Goal: Browse casually

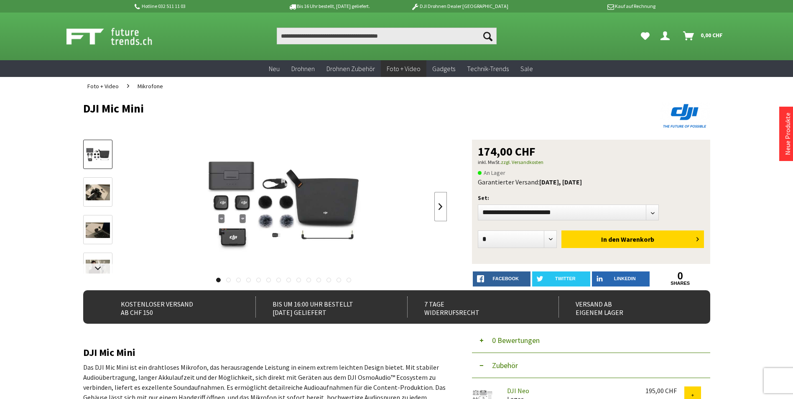
click at [435, 201] on link at bounding box center [440, 206] width 13 height 29
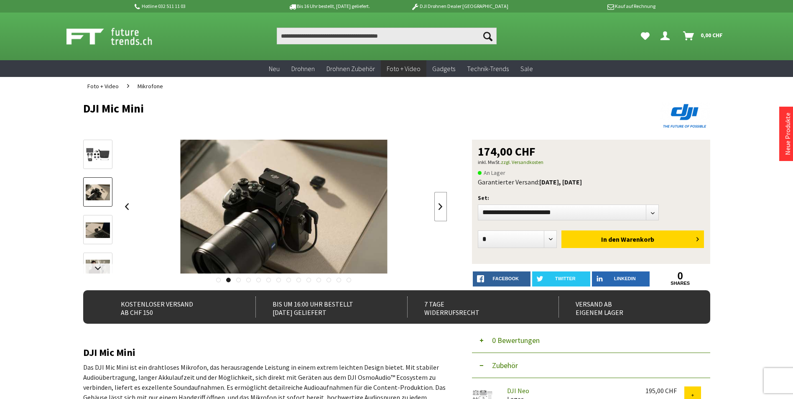
click at [436, 201] on link at bounding box center [440, 206] width 13 height 29
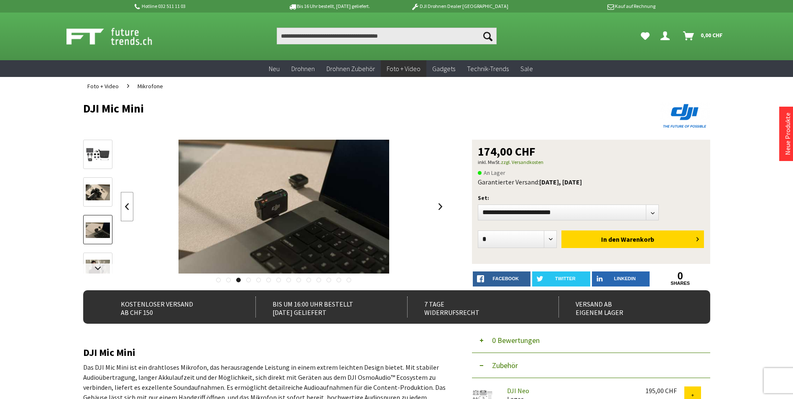
click at [127, 207] on link at bounding box center [127, 206] width 13 height 29
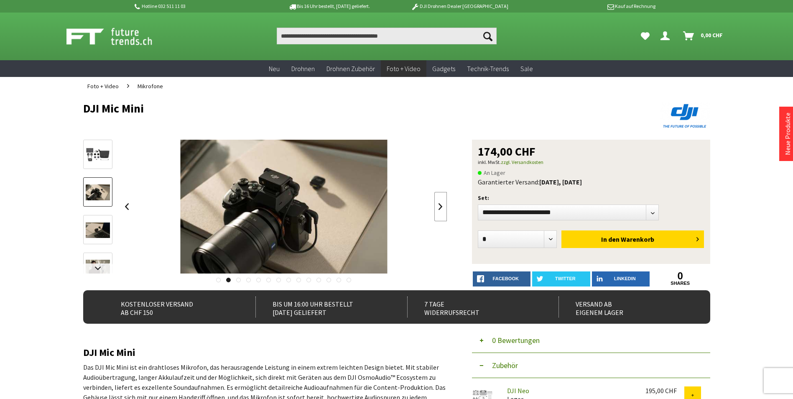
click at [439, 207] on link at bounding box center [440, 206] width 13 height 29
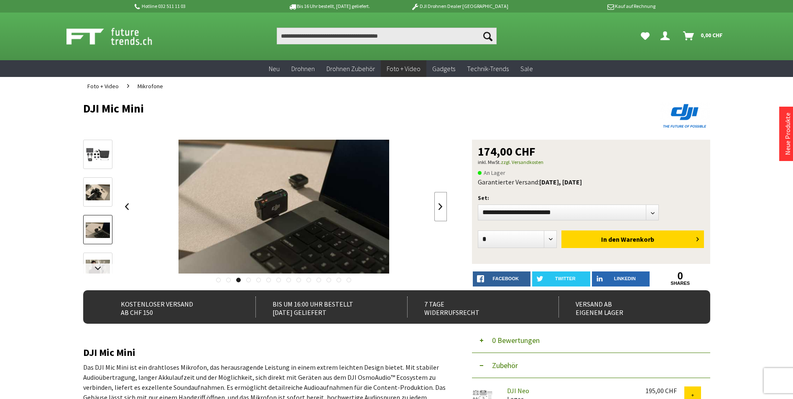
click at [439, 207] on link at bounding box center [440, 206] width 13 height 29
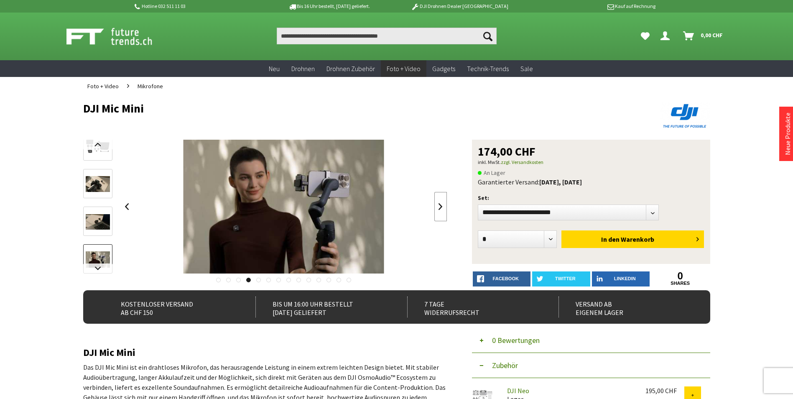
click at [439, 207] on link at bounding box center [440, 206] width 13 height 29
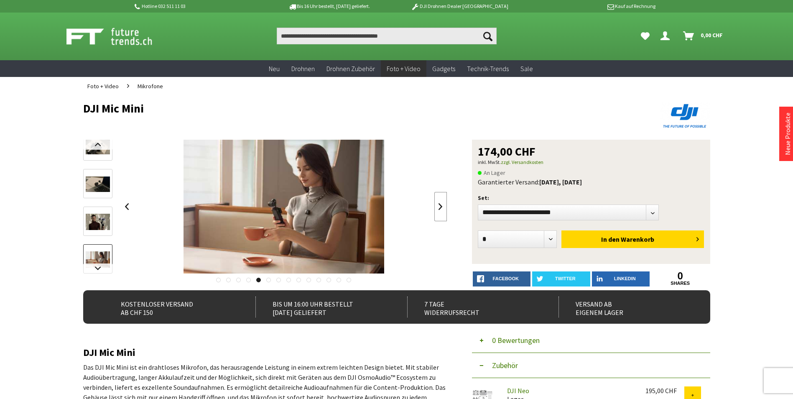
click at [439, 207] on link at bounding box center [440, 206] width 13 height 29
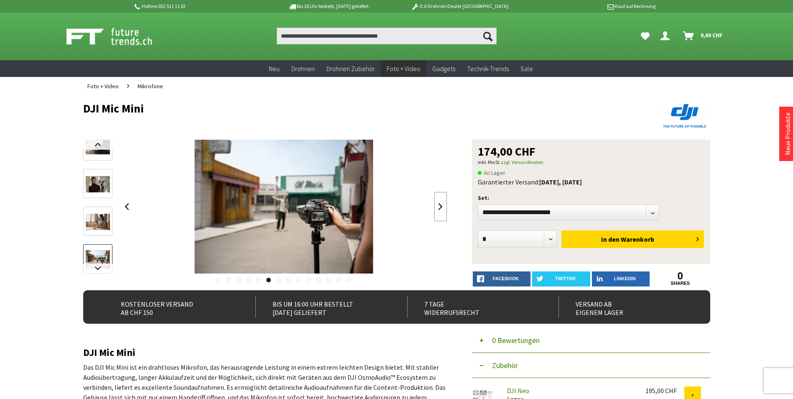
click at [439, 207] on link at bounding box center [440, 206] width 13 height 29
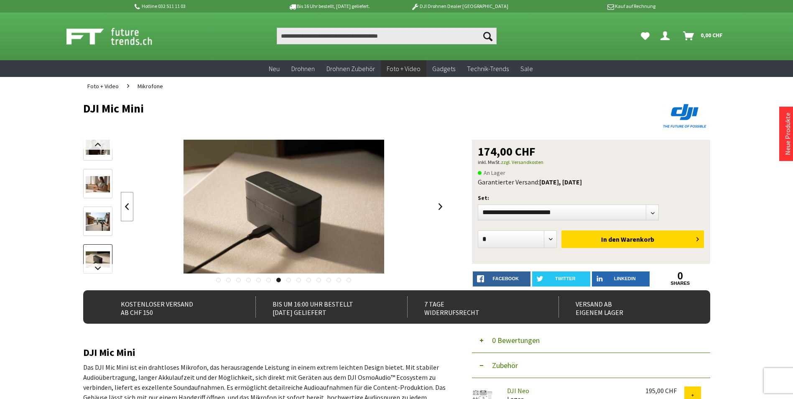
click at [122, 201] on link at bounding box center [127, 206] width 13 height 29
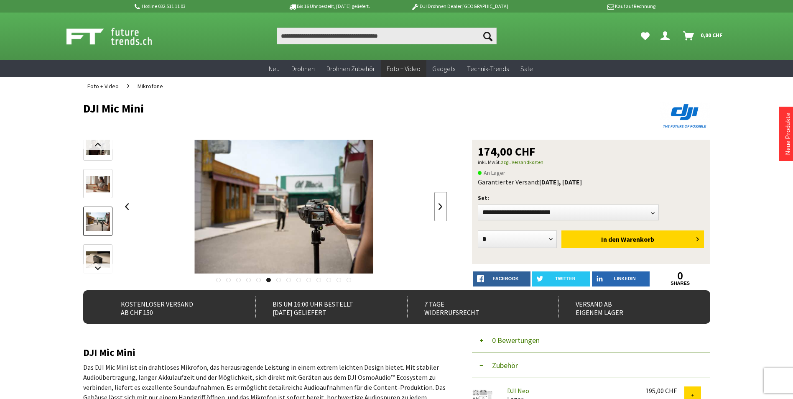
click at [444, 206] on link at bounding box center [440, 206] width 13 height 29
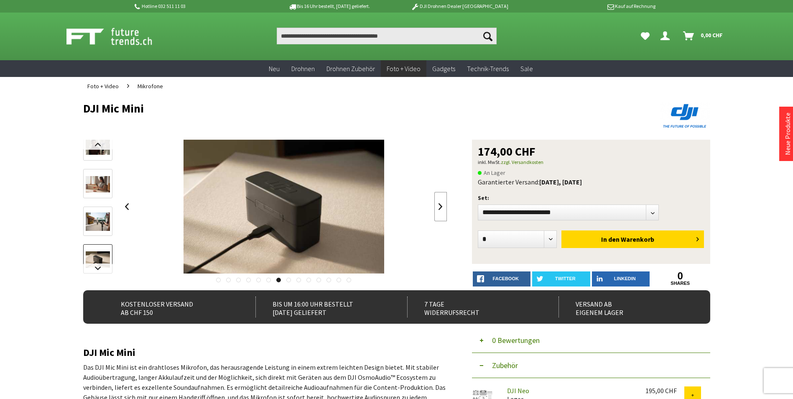
click at [444, 206] on link at bounding box center [440, 206] width 13 height 29
